Goal: Task Accomplishment & Management: Manage account settings

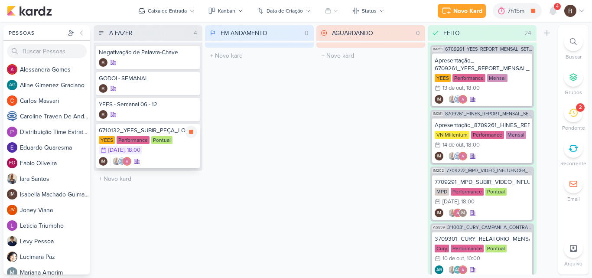
click at [139, 135] on div "6710132_YEES_SUBIR_PEÇA_LOGO_NOVA [GEOGRAPHIC_DATA] Performance Pontual 16/10 […" at bounding box center [148, 145] width 104 height 45
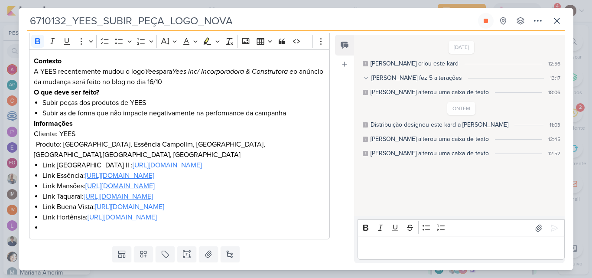
scroll to position [173, 0]
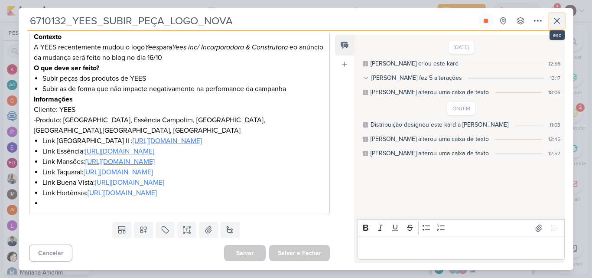
click at [555, 27] on button at bounding box center [557, 21] width 16 height 16
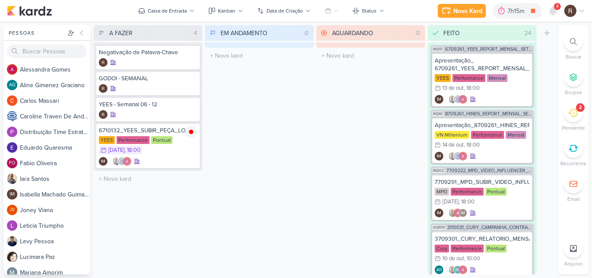
click at [576, 110] on icon at bounding box center [573, 113] width 10 height 8
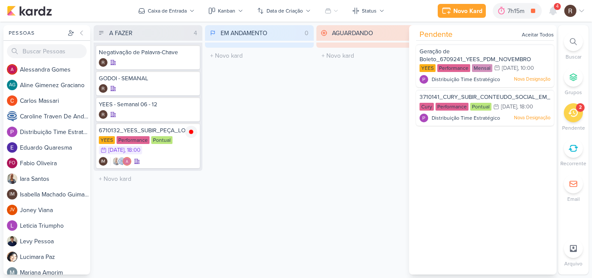
click at [385, 73] on div "AGUARDANDO 0 Mover Para Esquerda Mover Para Direita [GEOGRAPHIC_DATA] O título …" at bounding box center [370, 149] width 109 height 249
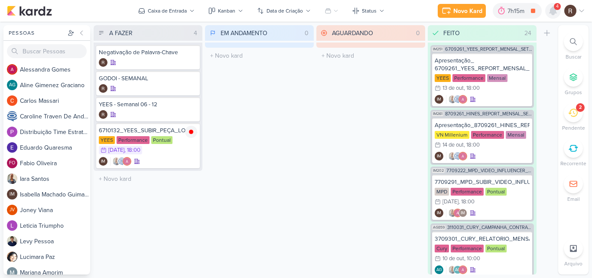
click at [556, 12] on icon at bounding box center [552, 11] width 10 height 10
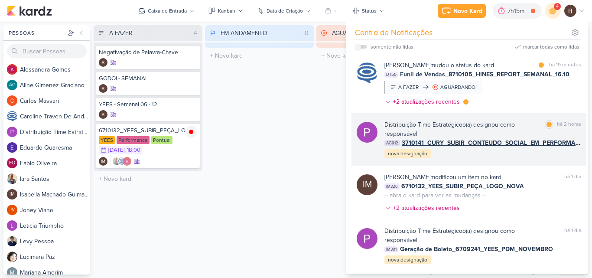
click at [495, 125] on div "Distribuição Time Estratégico o(a) designou como responsável" at bounding box center [462, 129] width 157 height 18
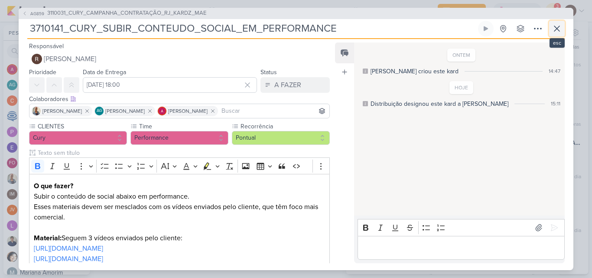
click at [554, 29] on icon at bounding box center [556, 28] width 10 height 10
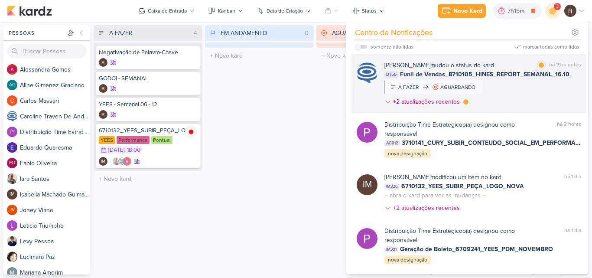
click at [505, 85] on div "[PERSON_NAME] mudou o status do kard marcar como lida há 19 minutos DT50 Funil …" at bounding box center [482, 85] width 197 height 49
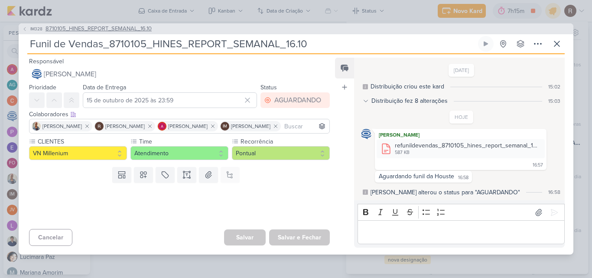
click at [120, 29] on span "8710105_HINES_REPORT_SEMANAL_16.10" at bounding box center [98, 29] width 106 height 9
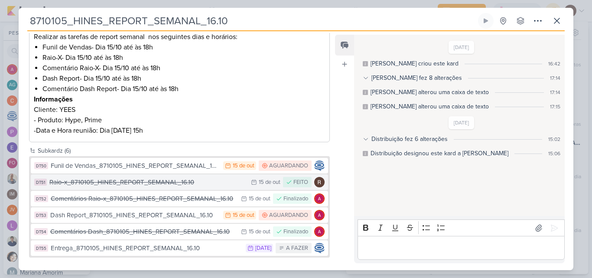
scroll to position [152, 0]
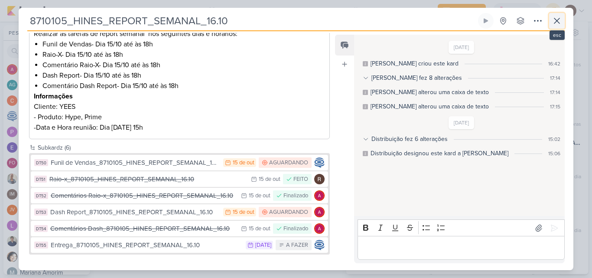
click at [554, 21] on icon at bounding box center [556, 21] width 10 height 10
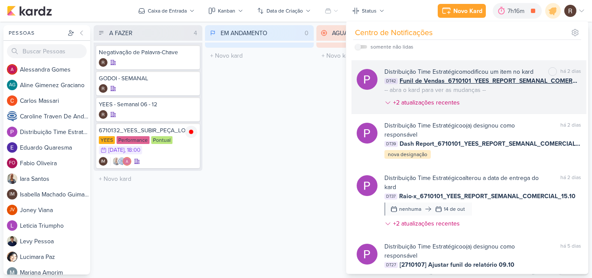
scroll to position [557, 0]
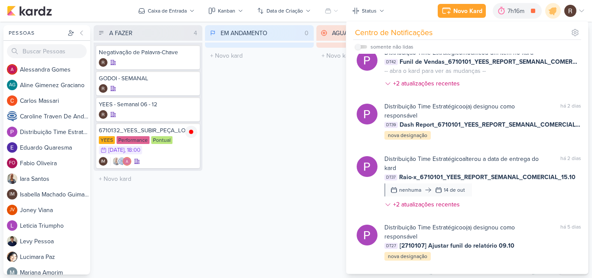
click at [255, 138] on div "EM ANDAMENTO 0 Mover Para Esquerda Mover Para Direita [GEOGRAPHIC_DATA] O títul…" at bounding box center [259, 149] width 109 height 249
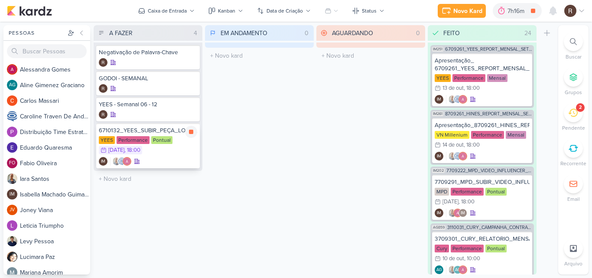
click at [143, 132] on div "6710132_YEES_SUBIR_PEÇA_LOGO_NOVA" at bounding box center [148, 130] width 98 height 8
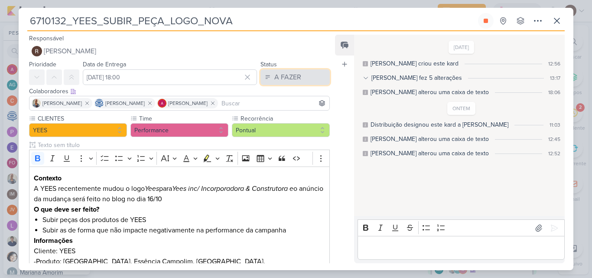
click at [300, 79] on button "A FAZER" at bounding box center [294, 77] width 69 height 16
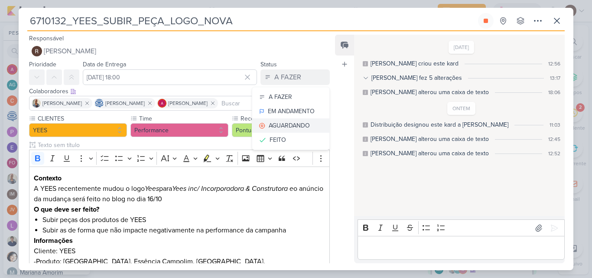
click at [278, 120] on button "AGUARDANDO" at bounding box center [290, 125] width 77 height 14
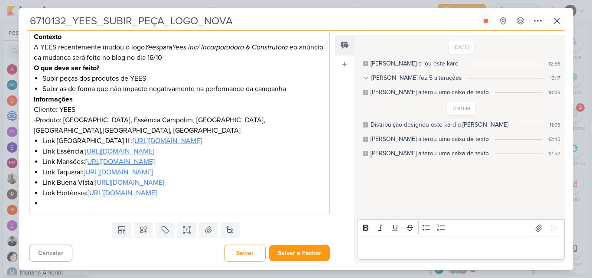
scroll to position [183, 0]
click at [304, 251] on button "Salvar e Fechar" at bounding box center [299, 253] width 61 height 16
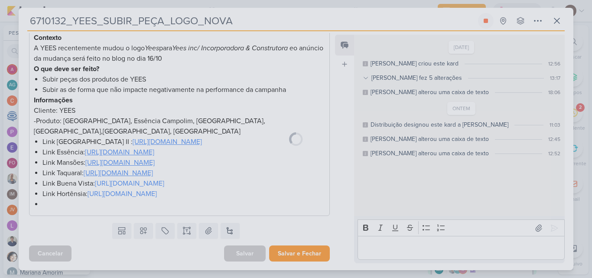
scroll to position [182, 0]
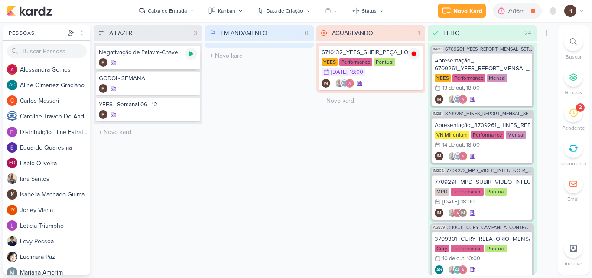
click at [189, 52] on icon at bounding box center [191, 53] width 7 height 7
click at [382, 80] on div "IM" at bounding box center [370, 83] width 98 height 9
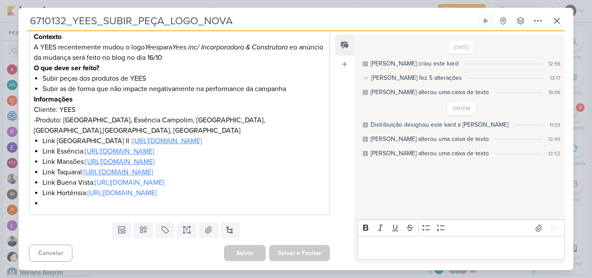
click at [393, 244] on p "Editor editing area: main" at bounding box center [461, 248] width 198 height 10
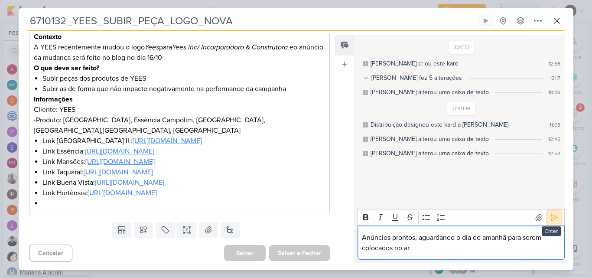
click at [550, 217] on icon at bounding box center [554, 217] width 9 height 9
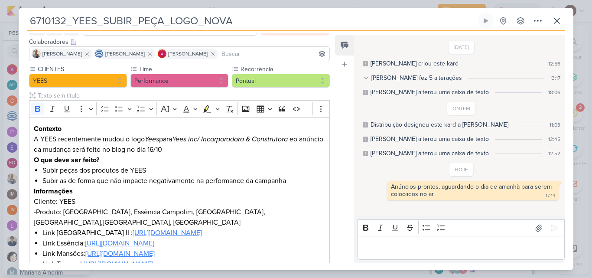
scroll to position [9, 0]
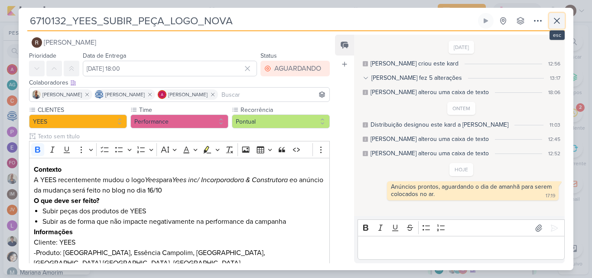
click at [554, 20] on icon at bounding box center [556, 21] width 10 height 10
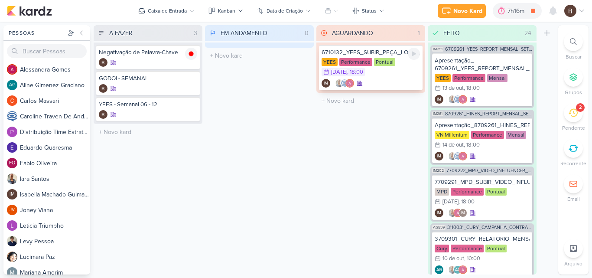
click at [398, 81] on div "IM" at bounding box center [370, 83] width 98 height 9
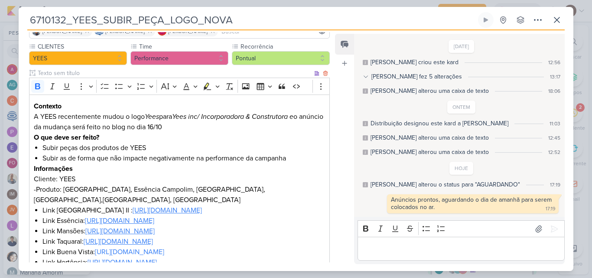
scroll to position [53, 0]
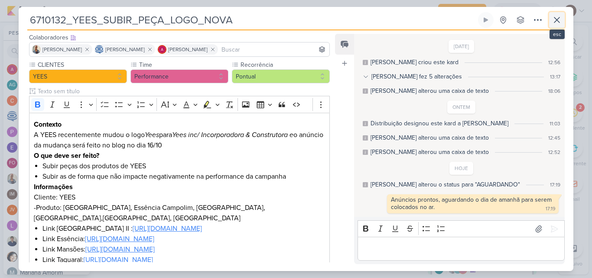
click at [556, 19] on icon at bounding box center [556, 19] width 5 height 5
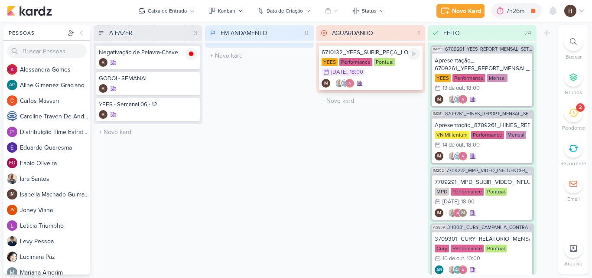
click at [387, 77] on div "YEES Performance Pontual 16/10 [DATE] 18:00" at bounding box center [370, 67] width 98 height 19
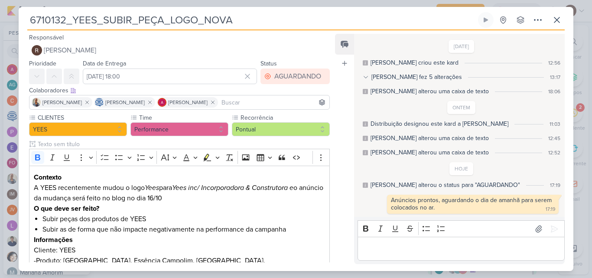
scroll to position [0, 0]
click at [556, 22] on icon at bounding box center [556, 20] width 10 height 10
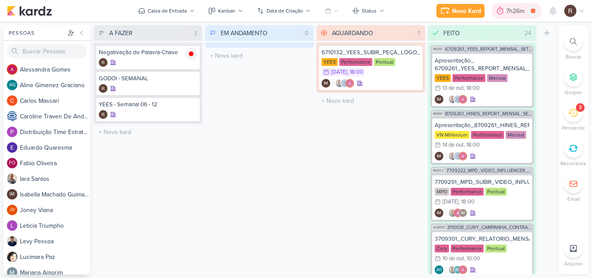
click at [505, 10] on div at bounding box center [500, 11] width 12 height 14
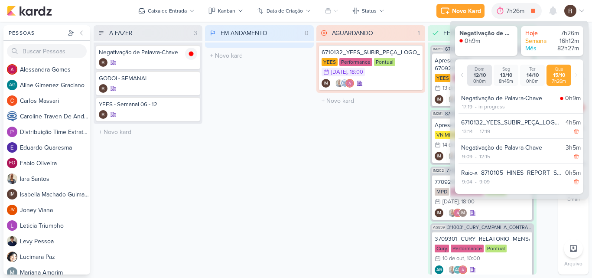
click at [360, 168] on div "AGUARDANDO 1 Mover Para Esquerda Mover Para Direita [GEOGRAPHIC_DATA] 6710132_Y…" at bounding box center [370, 149] width 109 height 249
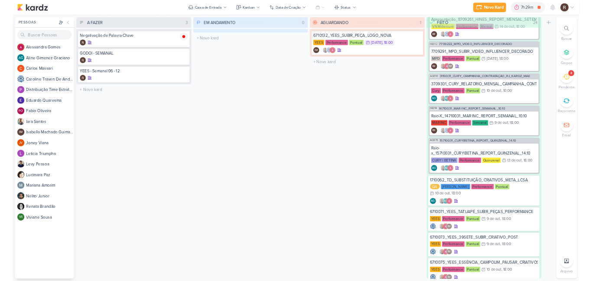
scroll to position [77, 0]
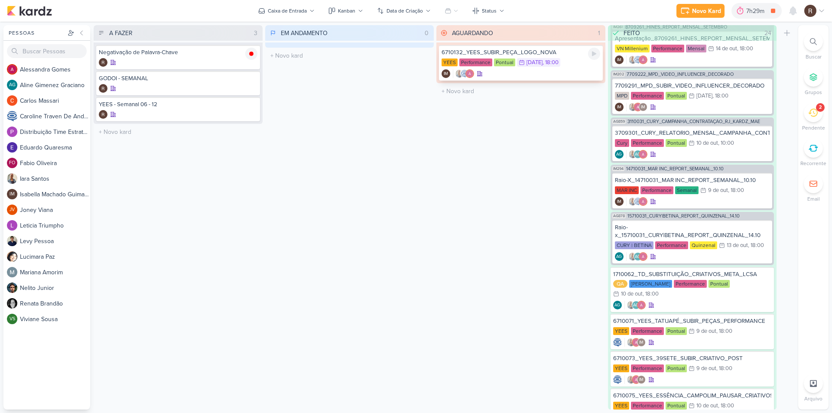
click at [486, 57] on div "6710132_YEES_SUBIR_PEÇA_LOGO_NOVA [GEOGRAPHIC_DATA] Performance Pontual 16/10 […" at bounding box center [521, 63] width 164 height 36
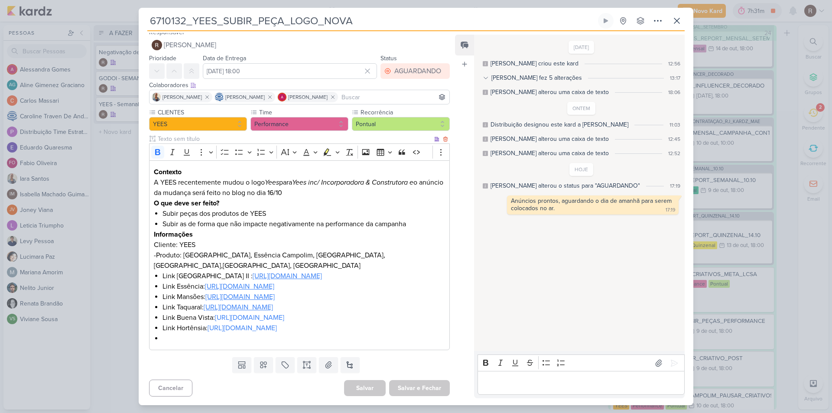
scroll to position [48, 0]
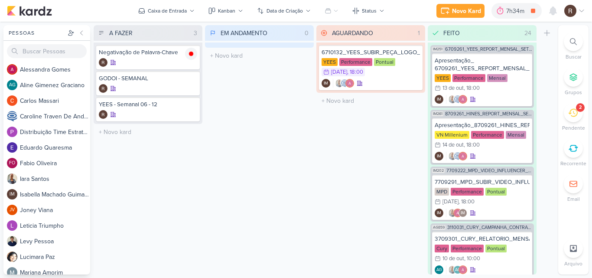
click at [573, 108] on icon at bounding box center [573, 113] width 10 height 10
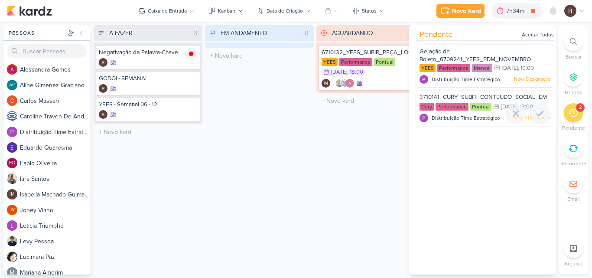
click at [443, 99] on span "3710141_CURY_SUBIR_CONTEUDO_SOCIAL_EM_PERFORMANCE" at bounding box center [505, 97] width 172 height 7
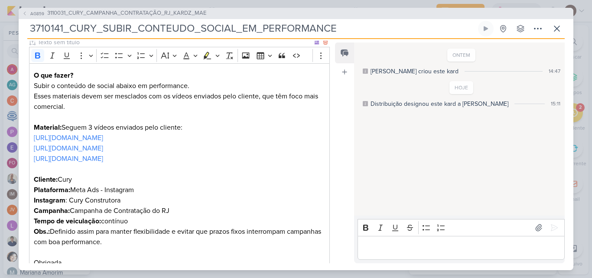
scroll to position [83, 0]
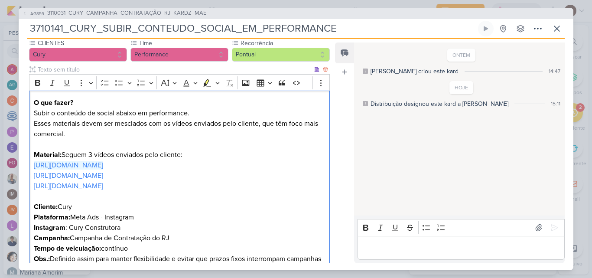
click at [103, 167] on link "[URL][DOMAIN_NAME]" at bounding box center [68, 165] width 69 height 9
click at [372, 142] on div "ONTEM Aline criou este kard 14:47 HOJE Distribuição designou este kard a Rafael" at bounding box center [459, 129] width 210 height 172
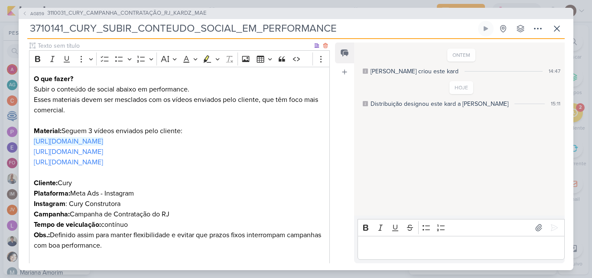
scroll to position [126, 0]
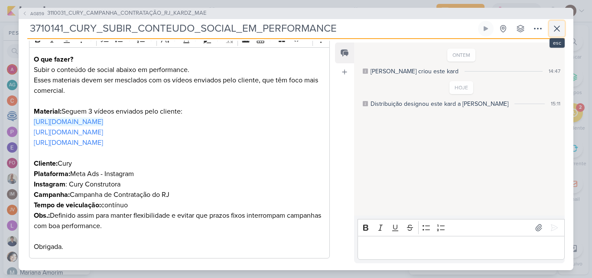
click at [554, 36] on button at bounding box center [557, 29] width 16 height 16
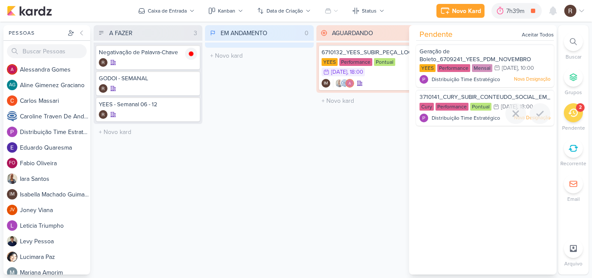
click at [494, 104] on icon at bounding box center [496, 107] width 6 height 6
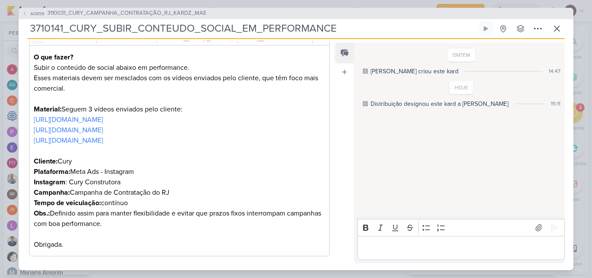
scroll to position [125, 0]
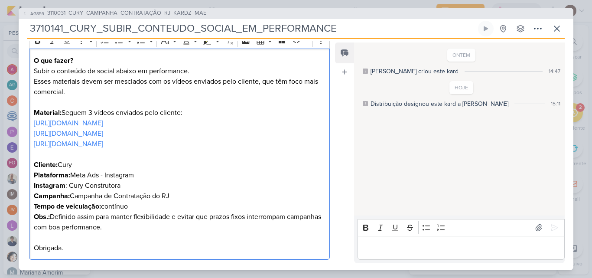
click at [191, 71] on p "O que fazer? Subir o conteúdo de social abaixo em performance. Esses materiais …" at bounding box center [179, 107] width 291 height 104
click at [112, 85] on p "O que fazer? Subir o conteúdo de social abaixo em performance. Esses materiais …" at bounding box center [179, 107] width 291 height 104
click at [554, 28] on icon at bounding box center [556, 28] width 10 height 10
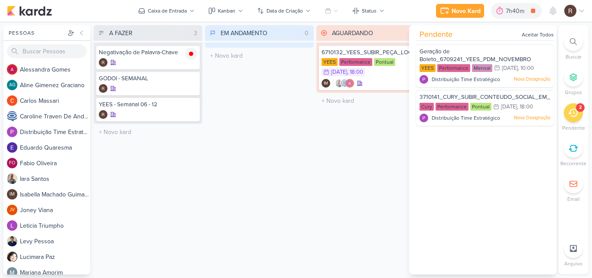
click at [348, 145] on div "AGUARDANDO 1 Mover Para Esquerda Mover Para Direita [GEOGRAPHIC_DATA] 6710132_Y…" at bounding box center [370, 149] width 109 height 249
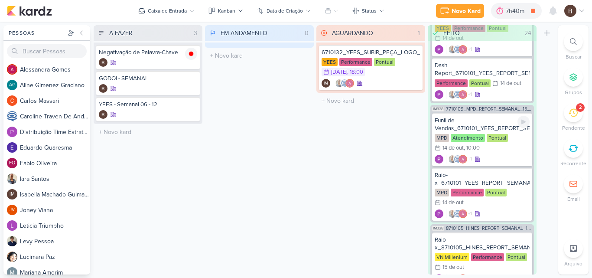
scroll to position [1099, 0]
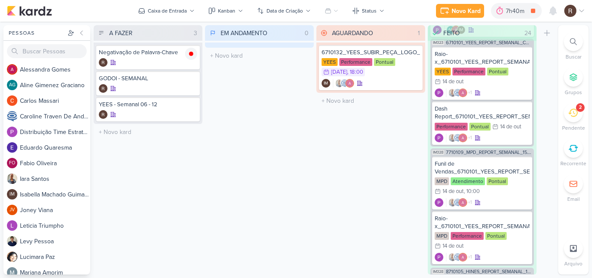
click at [307, 168] on div "EM ANDAMENTO 0 Mover Para Esquerda Mover Para Direita [GEOGRAPHIC_DATA] O títul…" at bounding box center [259, 149] width 109 height 249
click at [182, 158] on div "A FAZER 3 Mover Para Esquerda Mover Para Direita Deletar Negativação de Palavra…" at bounding box center [148, 149] width 109 height 249
drag, startPoint x: 159, startPoint y: 158, endPoint x: 342, endPoint y: 240, distance: 200.7
click at [341, 240] on div "A FAZER 3 Mover Para Esquerda Mover Para Direita Deletar Negativação de Palavra…" at bounding box center [324, 149] width 461 height 249
click at [272, 222] on div "EM ANDAMENTO 0 Mover Para Esquerda Mover Para Direita [GEOGRAPHIC_DATA] O títul…" at bounding box center [259, 149] width 109 height 249
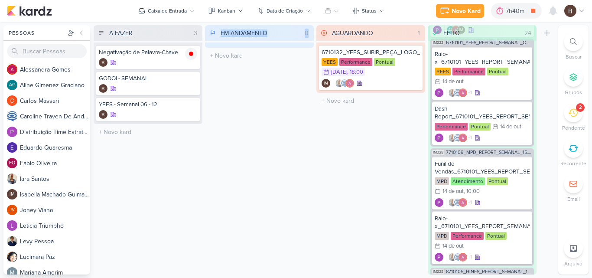
drag, startPoint x: 155, startPoint y: 209, endPoint x: 290, endPoint y: 202, distance: 134.9
click at [290, 202] on div "A FAZER 3 Mover Para Esquerda Mover Para Direita Deletar Negativação de Palavra…" at bounding box center [324, 149] width 461 height 249
click at [373, 196] on div "AGUARDANDO 1 Mover Para Esquerda Mover Para Direita [GEOGRAPHIC_DATA] 6710132_Y…" at bounding box center [370, 149] width 109 height 249
drag, startPoint x: 421, startPoint y: 170, endPoint x: 325, endPoint y: 185, distance: 97.6
click at [327, 184] on div "AGUARDANDO 1 Mover Para Esquerda Mover Para Direita [GEOGRAPHIC_DATA] 6710132_Y…" at bounding box center [370, 149] width 109 height 249
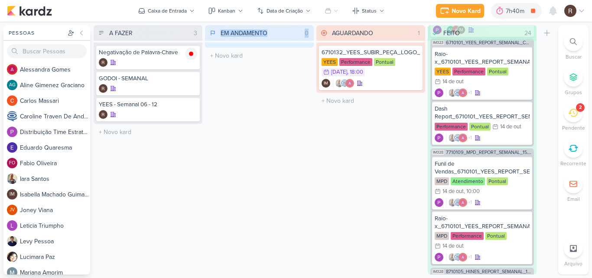
drag, startPoint x: 149, startPoint y: 188, endPoint x: 278, endPoint y: 146, distance: 134.9
click at [278, 146] on div "A FAZER 3 Mover Para Esquerda Mover Para Direita Deletar Negativação de Palavra…" at bounding box center [324, 149] width 461 height 249
click at [297, 149] on div "EM ANDAMENTO 0 Mover Para Esquerda Mover Para Direita [GEOGRAPHIC_DATA] O títul…" at bounding box center [259, 149] width 109 height 249
click at [554, 13] on icon at bounding box center [552, 11] width 7 height 8
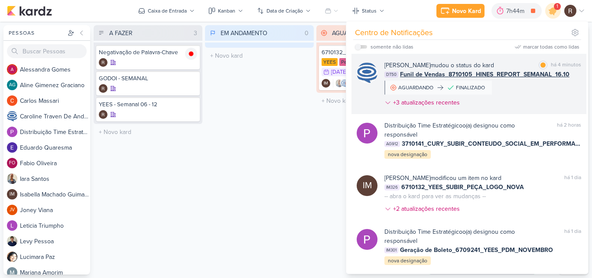
click at [542, 89] on div "Caroline Traven De Andrade mudou o status do kard marcar como lida há 4 minutos…" at bounding box center [482, 86] width 197 height 50
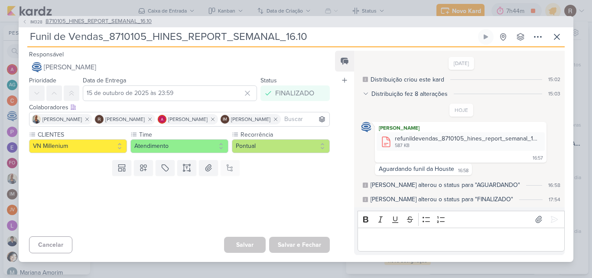
click at [135, 19] on span "8710105_HINES_REPORT_SEMANAL_16.10" at bounding box center [98, 21] width 106 height 9
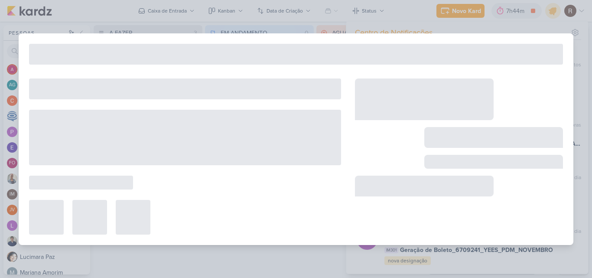
type input "8710105_HINES_REPORT_SEMANAL_16.10"
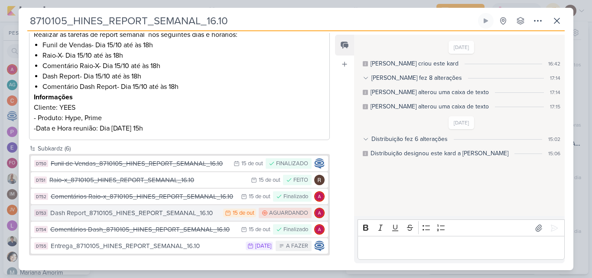
scroll to position [152, 0]
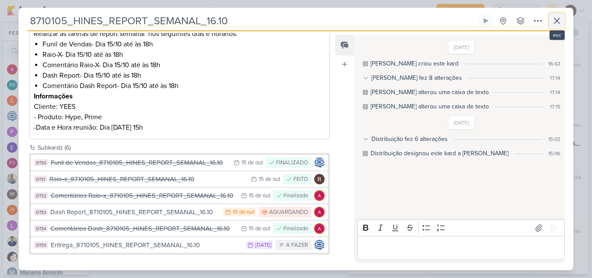
click at [551, 20] on button at bounding box center [557, 21] width 16 height 16
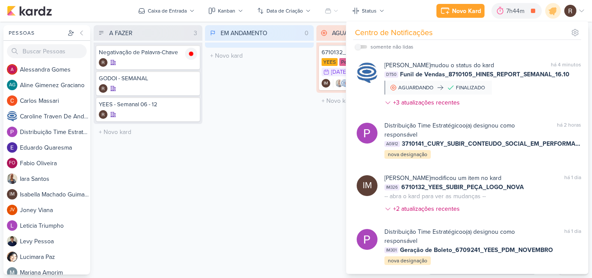
click at [263, 169] on div "EM ANDAMENTO 0 Mover Para Esquerda Mover Para Direita [GEOGRAPHIC_DATA] O títul…" at bounding box center [259, 149] width 109 height 249
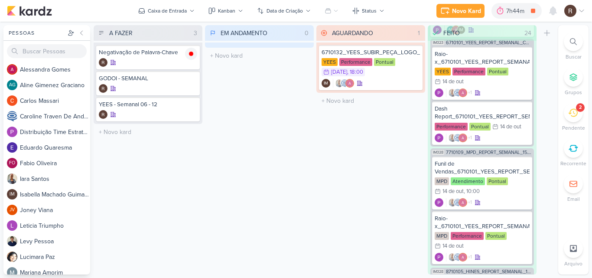
click at [573, 117] on icon at bounding box center [573, 113] width 10 height 8
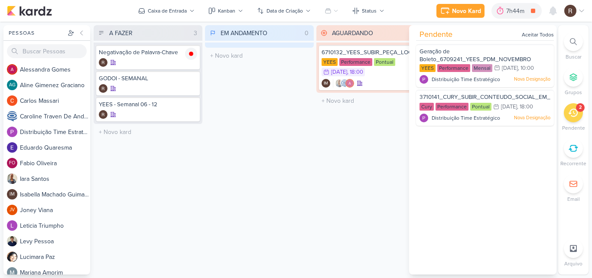
click at [573, 117] on icon at bounding box center [573, 113] width 10 height 8
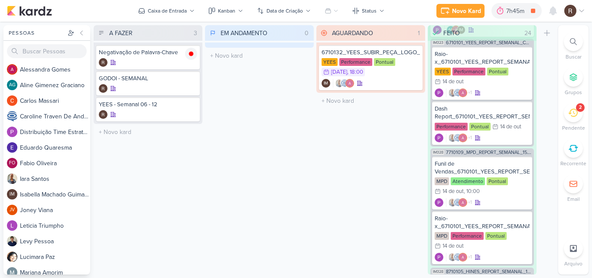
click at [398, 140] on div "AGUARDANDO 1 Mover Para Esquerda Mover Para Direita [GEOGRAPHIC_DATA] 6710132_Y…" at bounding box center [370, 149] width 109 height 249
click at [508, 12] on div "7h45m" at bounding box center [516, 10] width 21 height 9
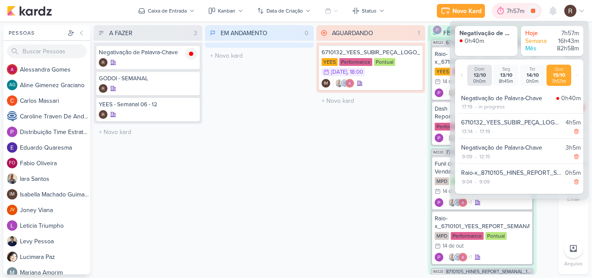
click at [508, 12] on div "7h57m" at bounding box center [516, 10] width 20 height 9
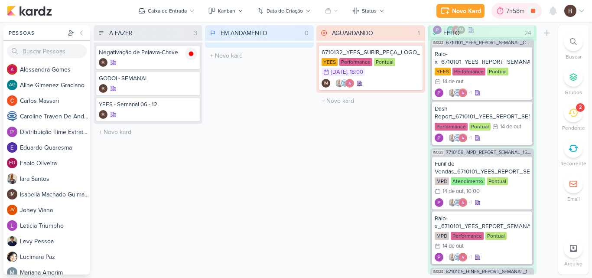
click at [503, 7] on icon at bounding box center [500, 10] width 9 height 9
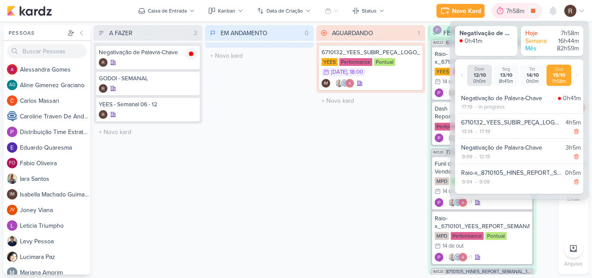
click at [503, 7] on icon at bounding box center [500, 10] width 9 height 9
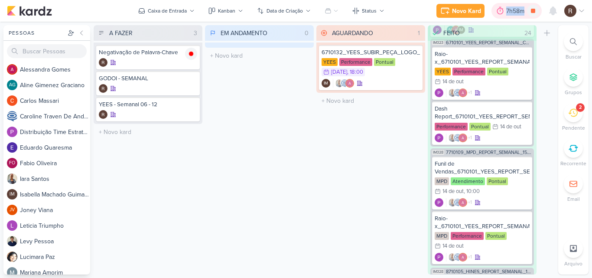
click at [503, 7] on icon at bounding box center [500, 10] width 9 height 9
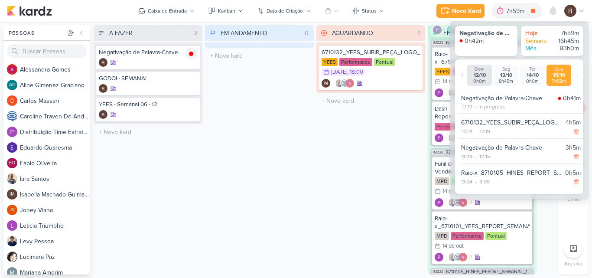
click at [385, 173] on div "AGUARDANDO 1 Mover Para Esquerda Mover Para Direita [GEOGRAPHIC_DATA] 6710132_Y…" at bounding box center [370, 149] width 109 height 249
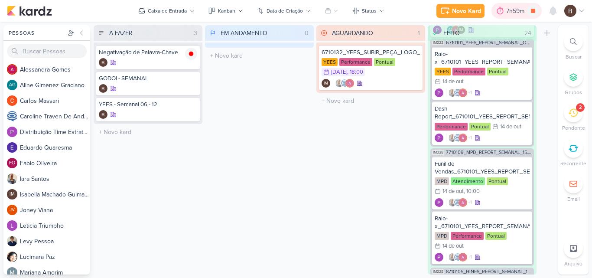
click at [507, 13] on div "7h59m" at bounding box center [516, 10] width 21 height 9
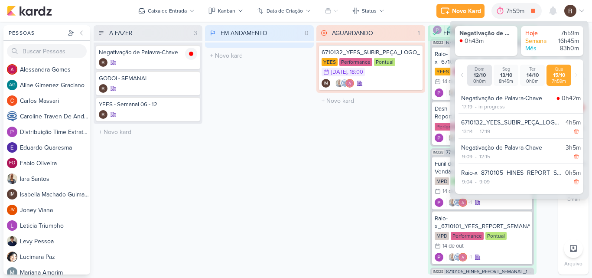
click at [390, 140] on div "AGUARDANDO 1 Mover Para Esquerda Mover Para Direita [GEOGRAPHIC_DATA] 6710132_Y…" at bounding box center [370, 149] width 109 height 249
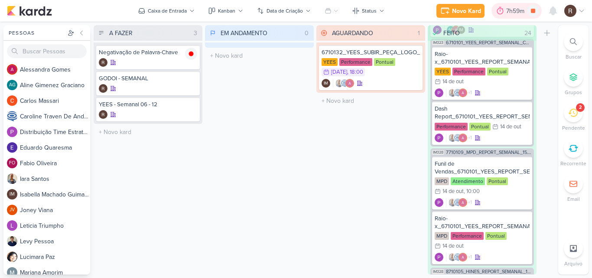
click at [506, 13] on div "7h59m" at bounding box center [516, 10] width 21 height 9
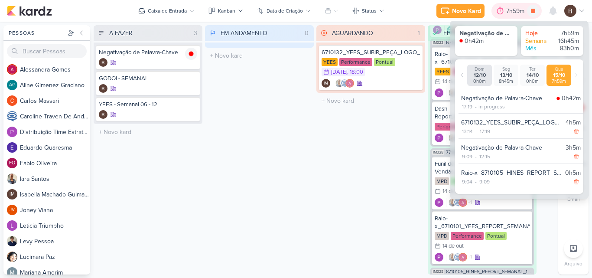
click at [506, 13] on div "7h59m" at bounding box center [516, 10] width 21 height 9
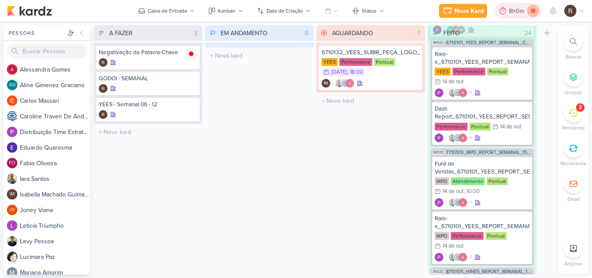
click at [538, 9] on icon at bounding box center [533, 11] width 12 height 12
